Goal: Information Seeking & Learning: Find specific fact

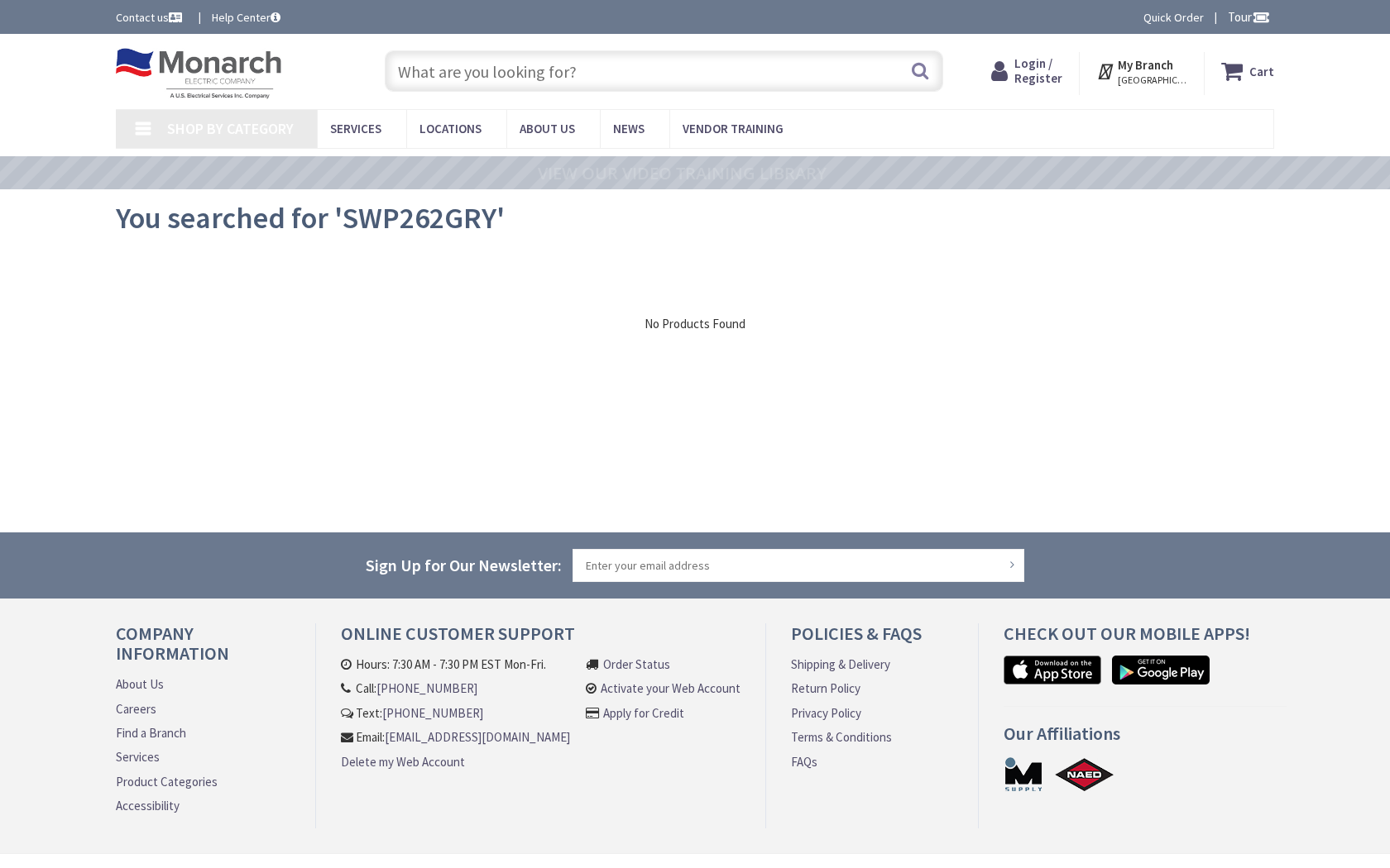
type input "Perkins Park, 5127 West St, Forest Park, GA 30297, USA"
